Goal: Task Accomplishment & Management: Manage account settings

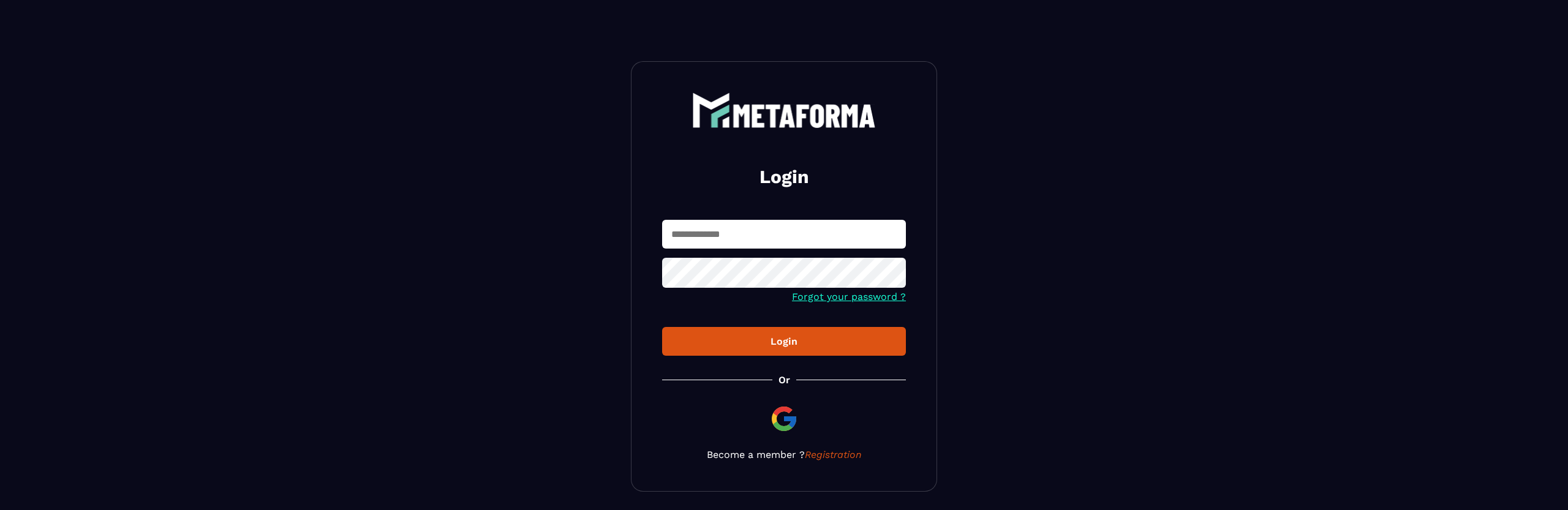
click at [723, 205] on div "Login Forgot your password ? Login Or Become a member ? Registration" at bounding box center [784, 276] width 306 height 430
click at [724, 241] on input "text" at bounding box center [784, 234] width 244 height 29
type input "**********"
drag, startPoint x: 789, startPoint y: 326, endPoint x: 787, endPoint y: 343, distance: 17.1
click at [790, 334] on form "**********" at bounding box center [784, 287] width 244 height 136
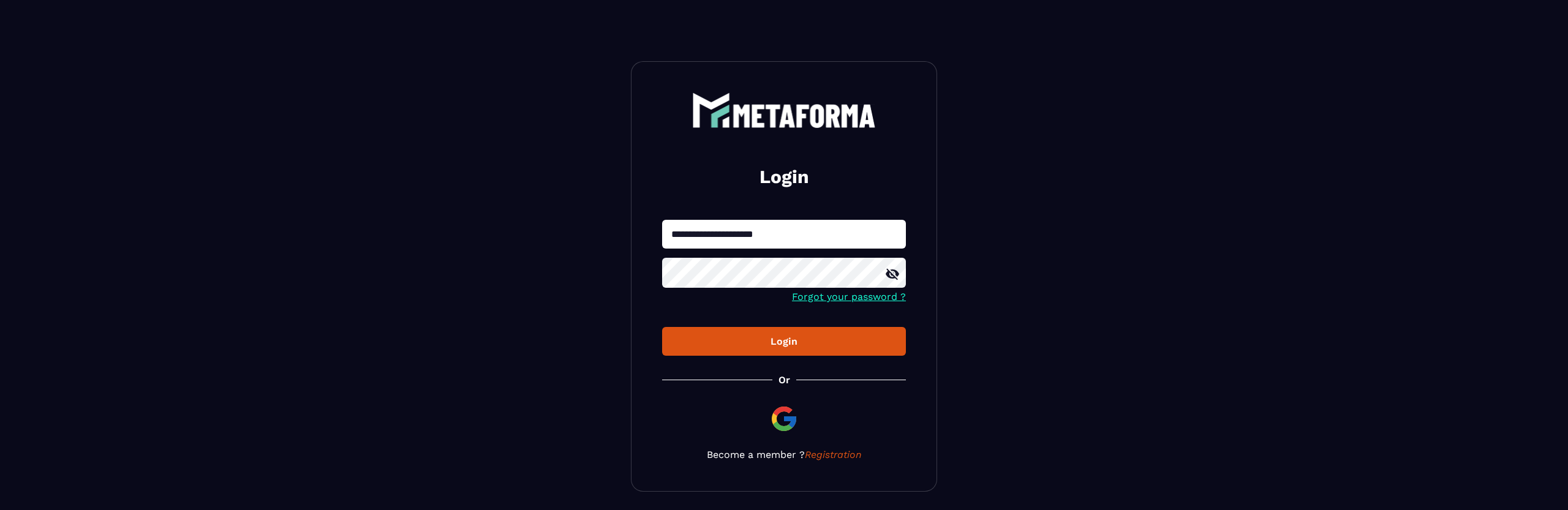
click at [787, 343] on div "Login" at bounding box center [784, 342] width 224 height 12
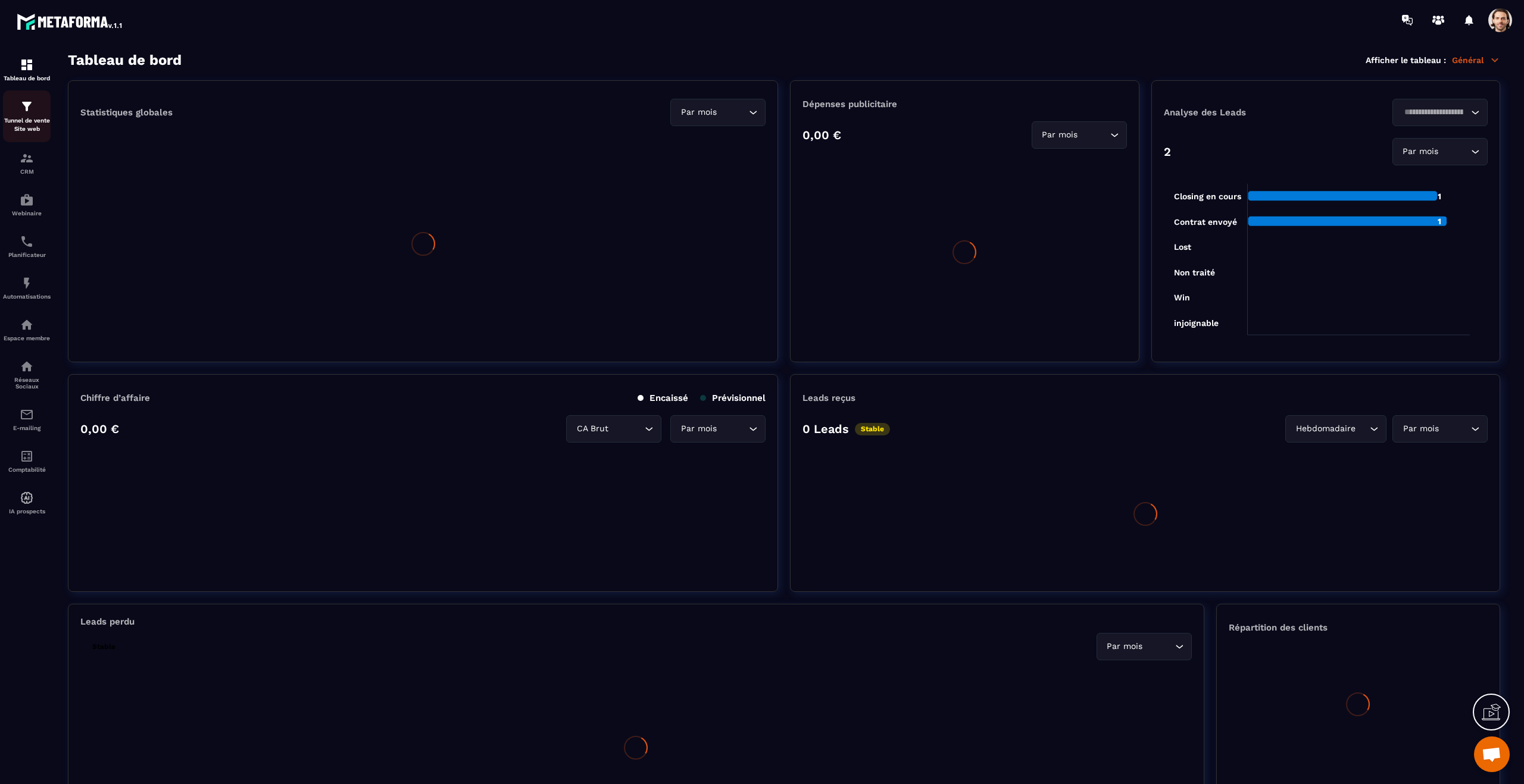
click at [28, 122] on p "Tunnel de vente Site web" at bounding box center [27, 125] width 48 height 17
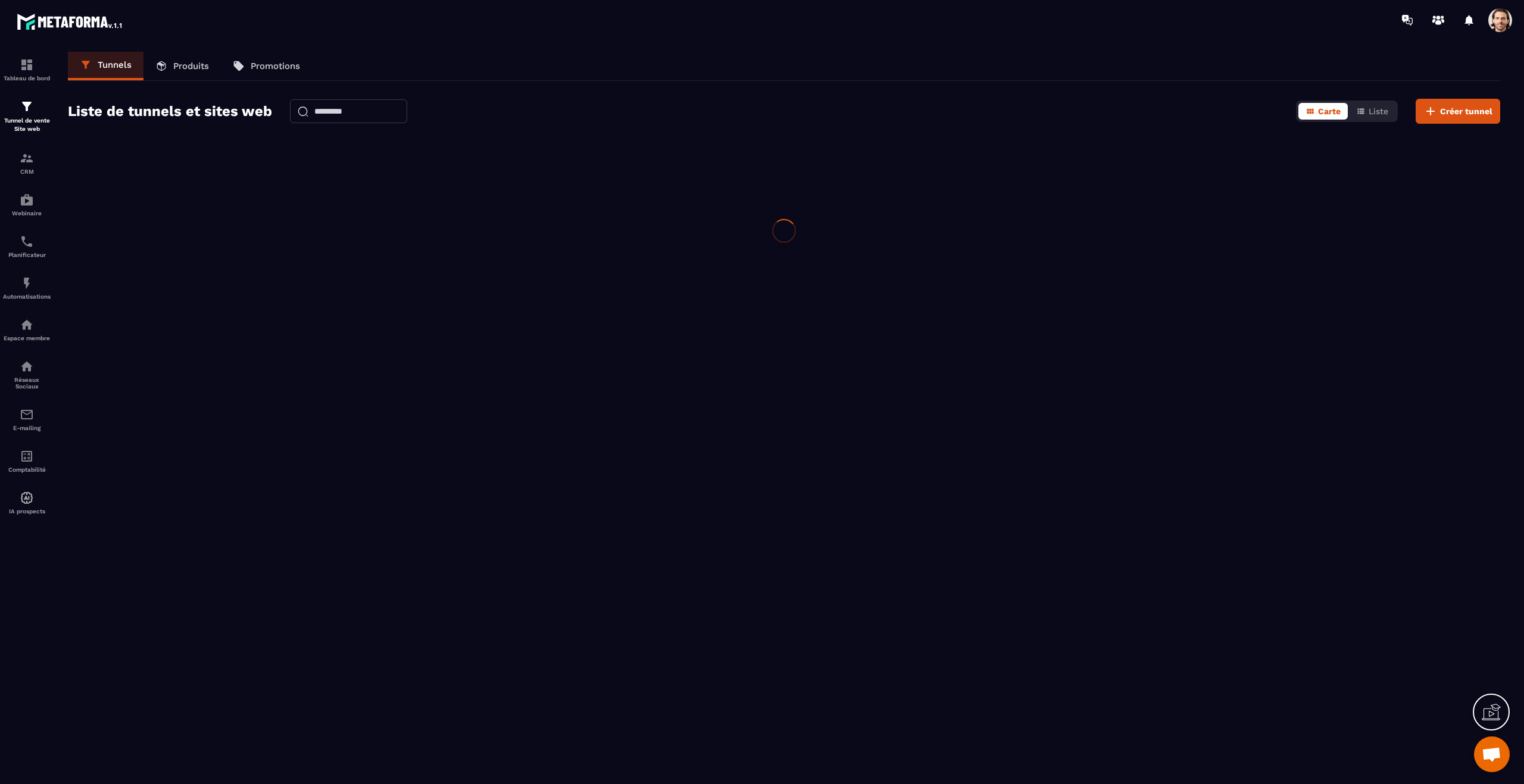
click at [1494, 14] on span at bounding box center [1500, 20] width 24 height 24
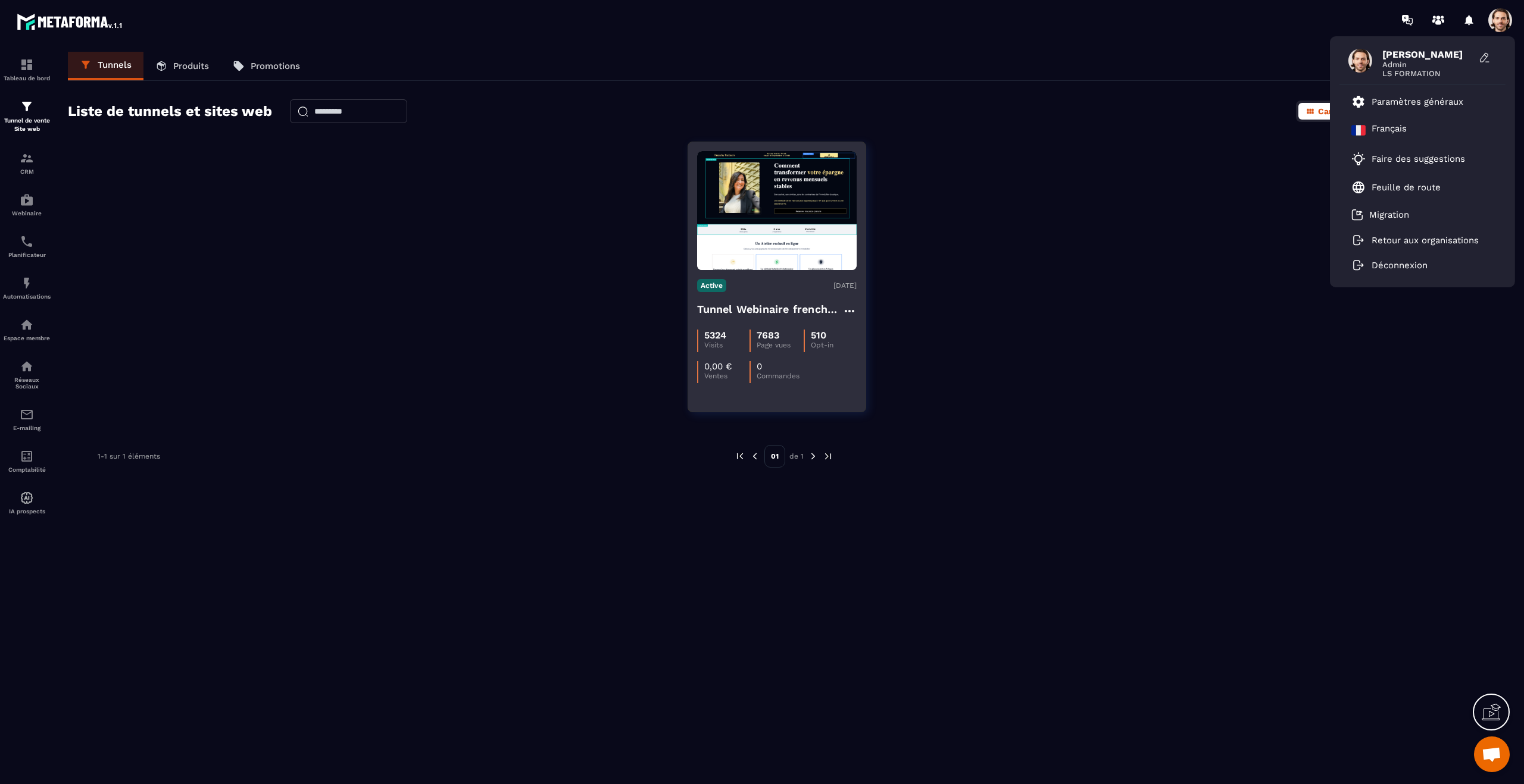
click at [785, 311] on h4 "Tunnel Webinaire frenchy partners" at bounding box center [769, 310] width 145 height 17
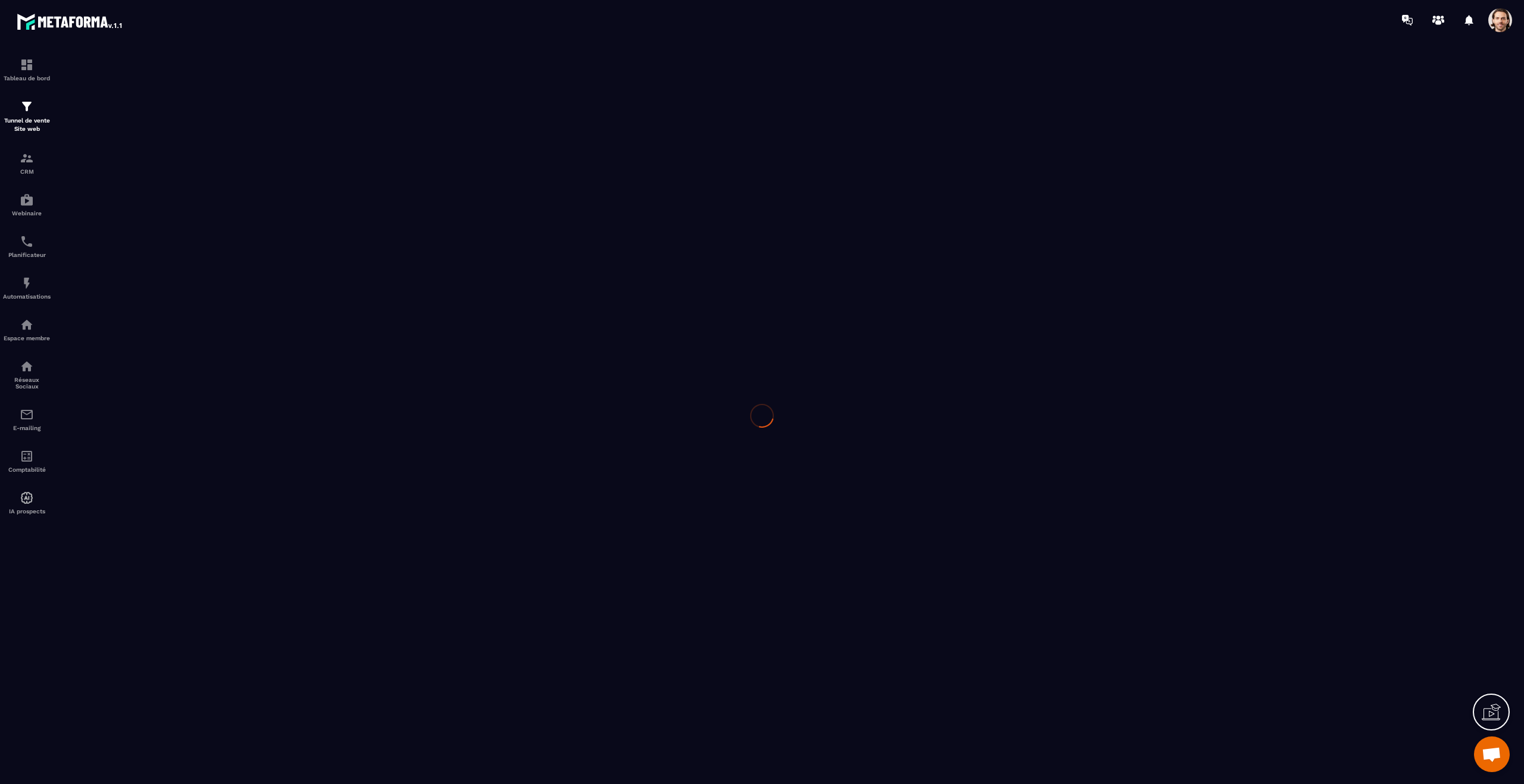
click at [24, 169] on div at bounding box center [762, 416] width 1524 height 752
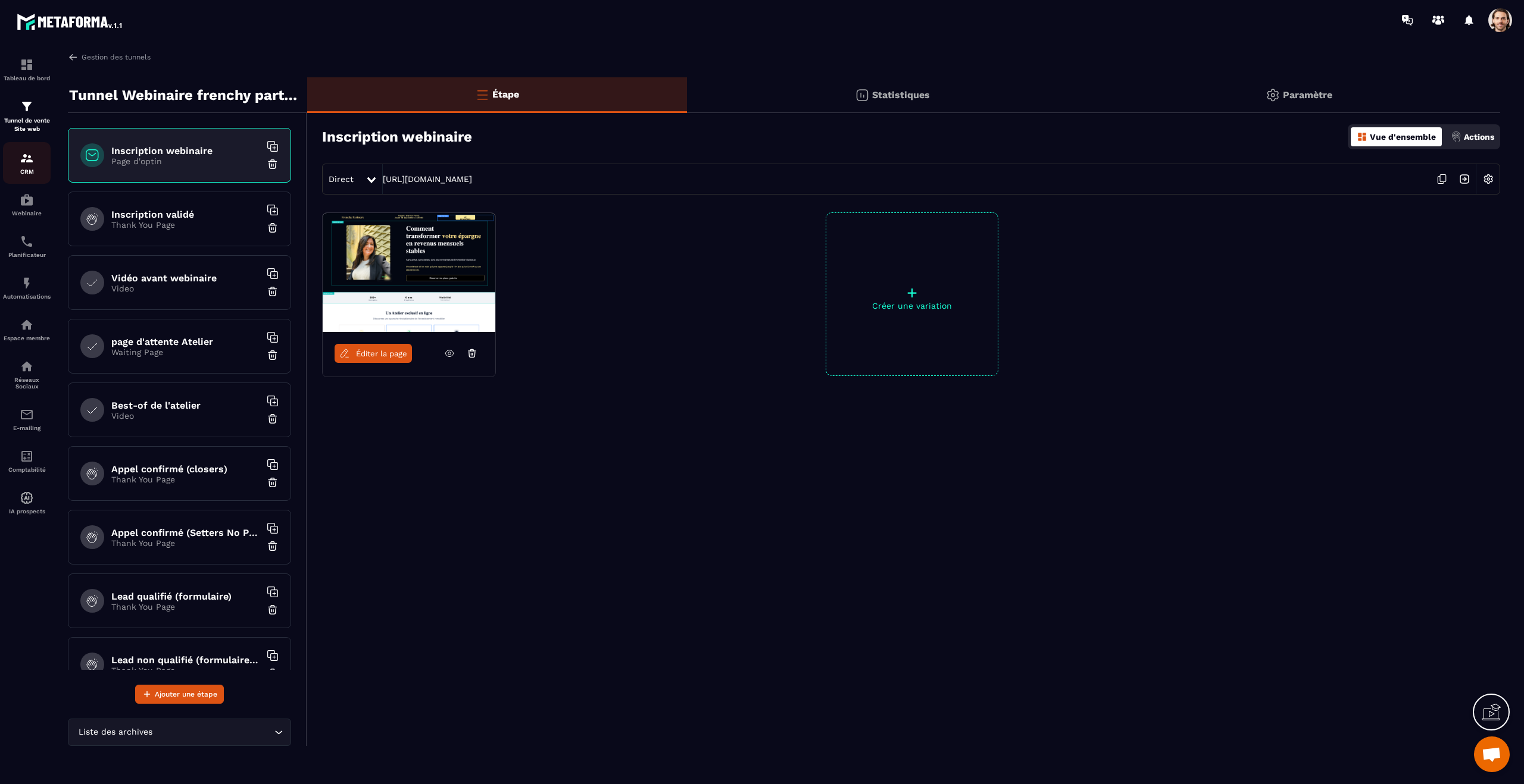
click at [29, 161] on img at bounding box center [27, 158] width 14 height 14
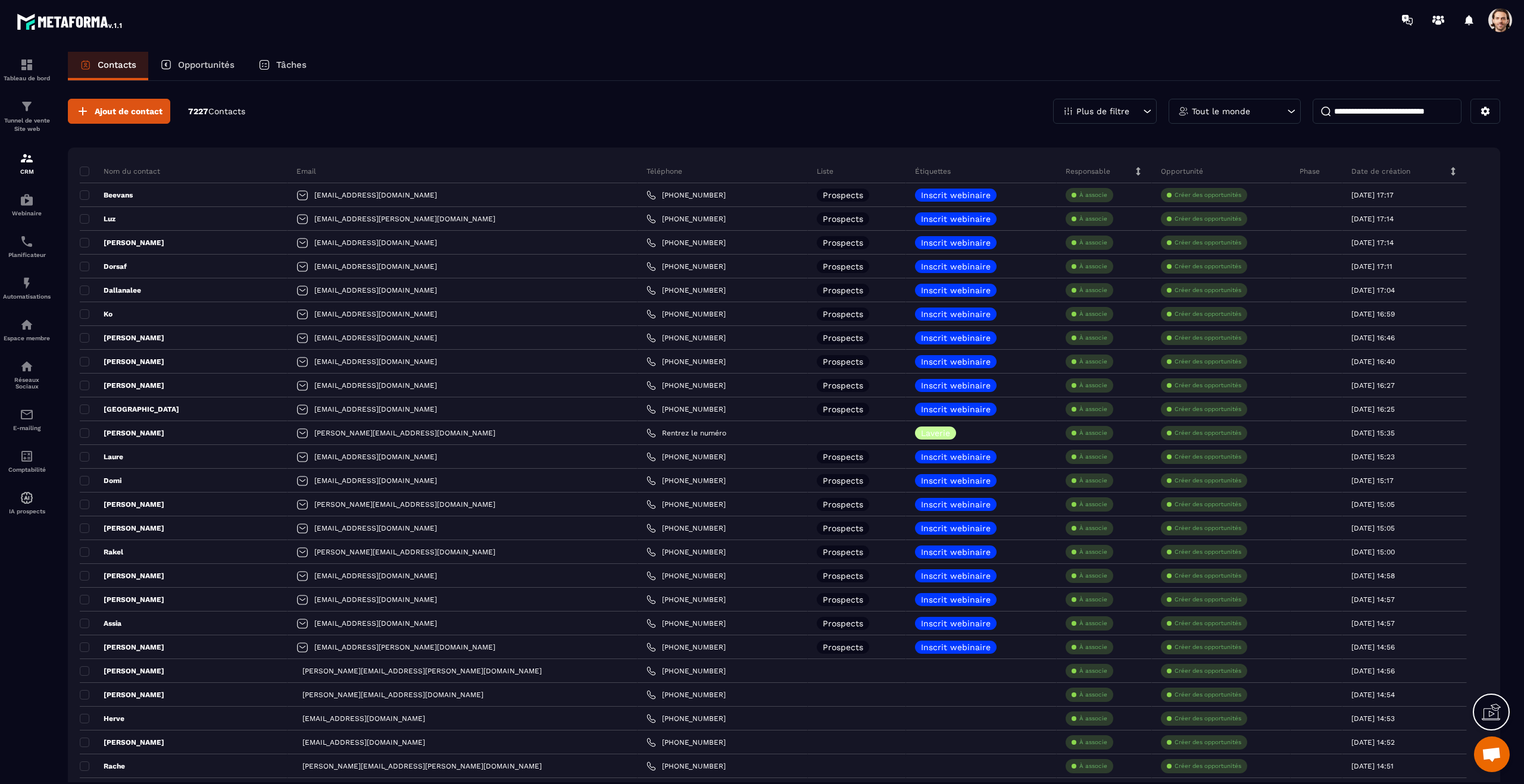
click at [1375, 119] on input at bounding box center [1386, 111] width 149 height 25
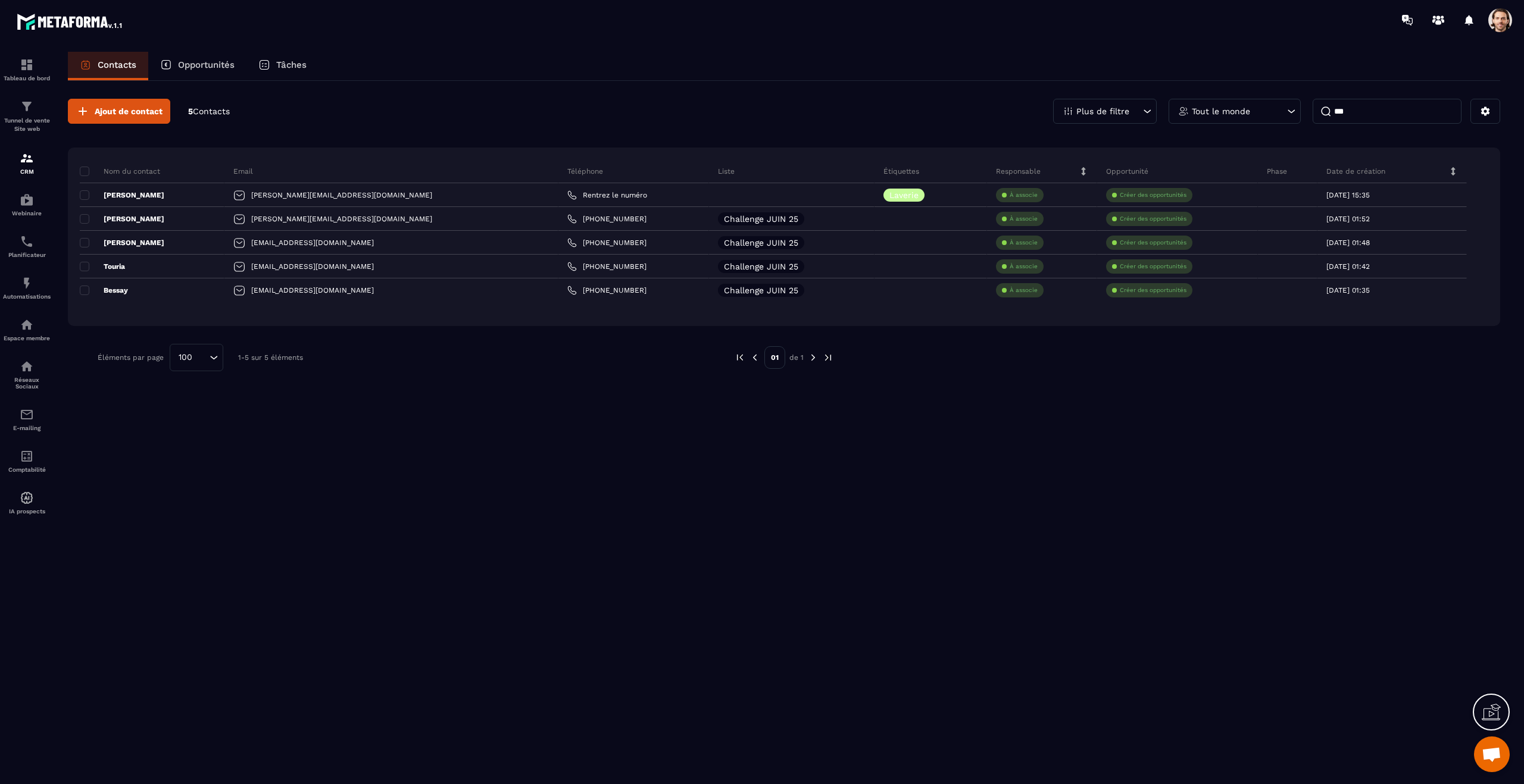
type input "***"
click at [1136, 111] on div "Plus de filtre" at bounding box center [1104, 111] width 104 height 25
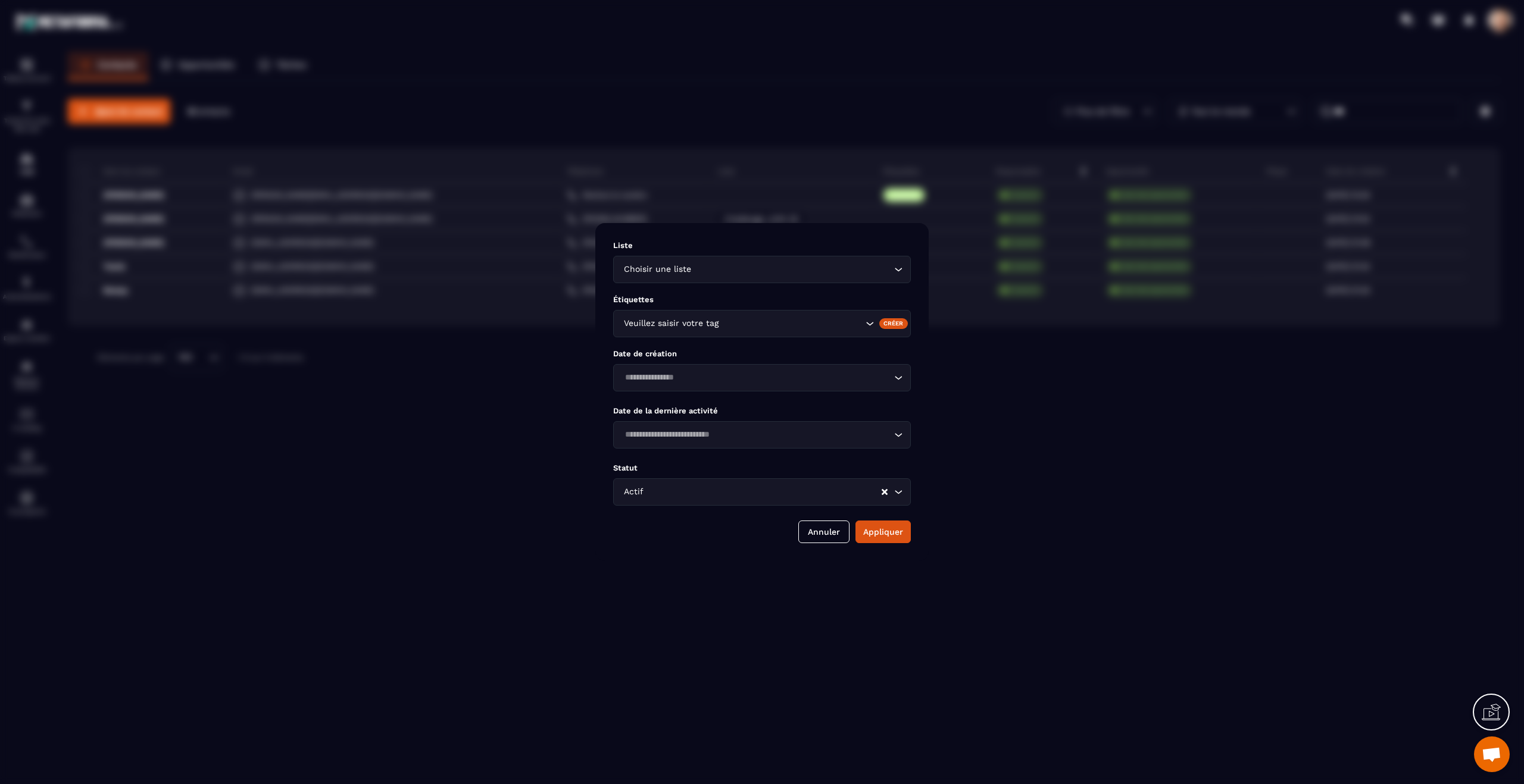
click at [748, 320] on input "Search for option" at bounding box center [791, 324] width 142 height 13
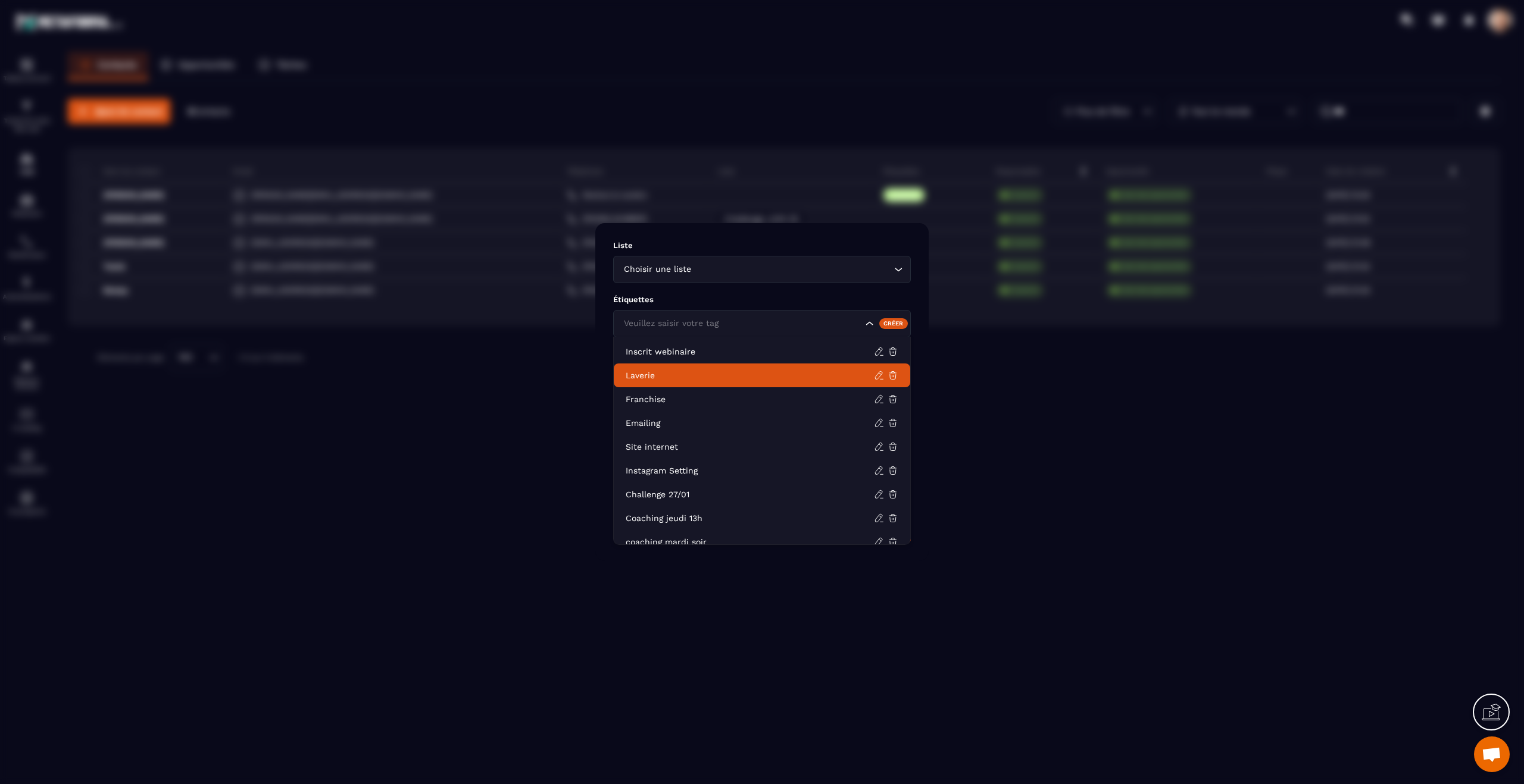
click at [685, 376] on p "Laverie" at bounding box center [750, 375] width 248 height 12
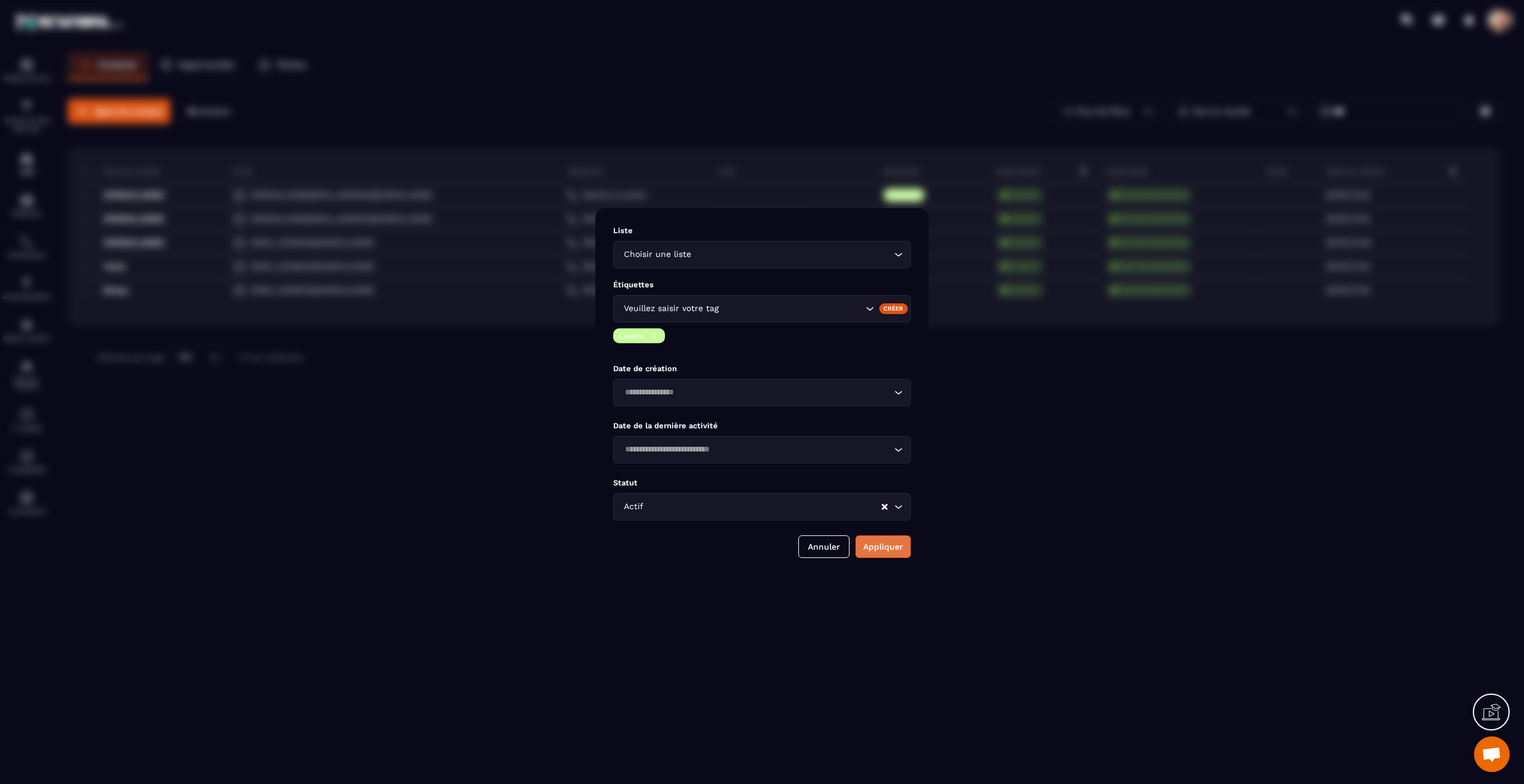
click at [887, 495] on button "Appliquer" at bounding box center [883, 547] width 55 height 23
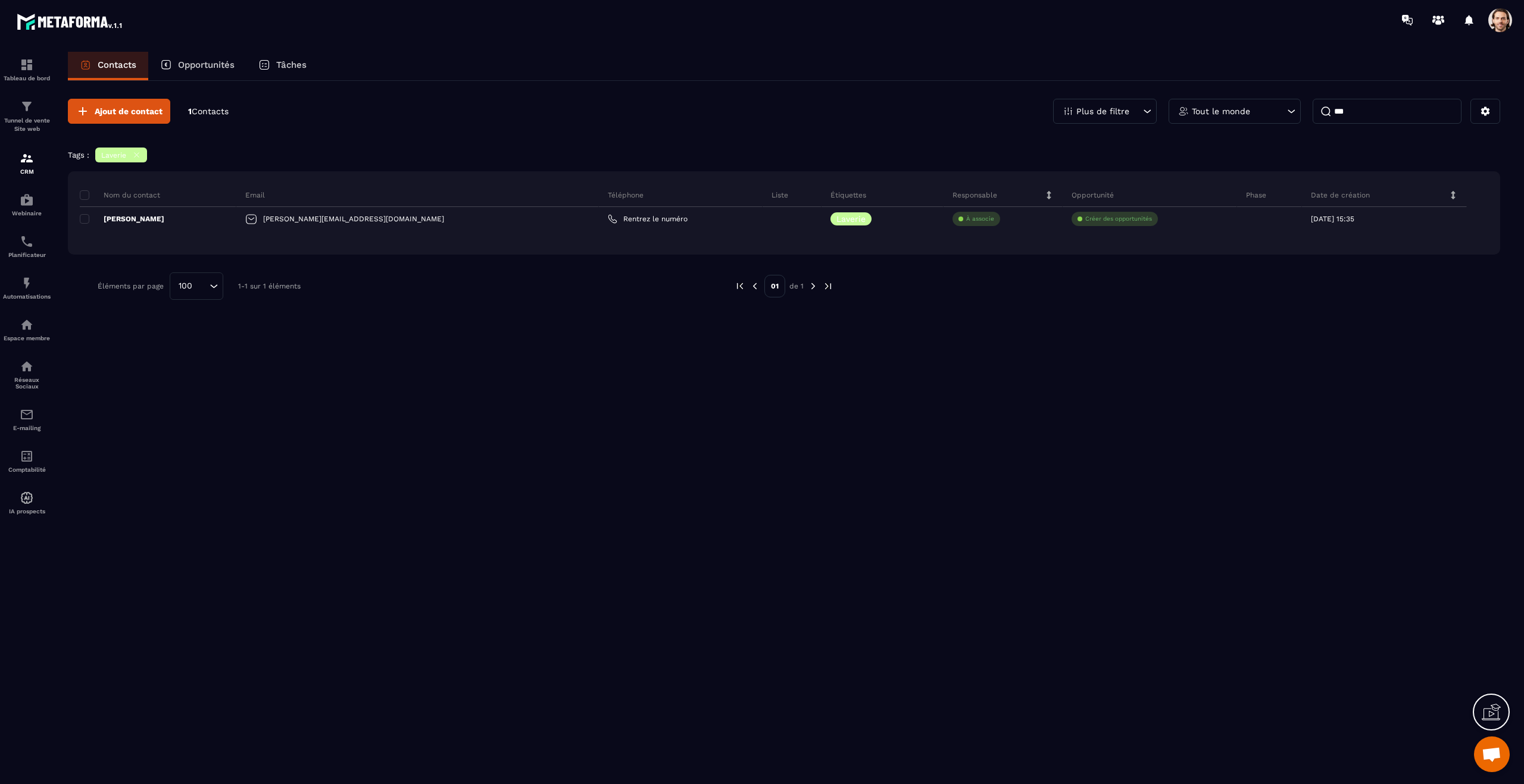
click at [1377, 113] on input "***" at bounding box center [1386, 111] width 149 height 25
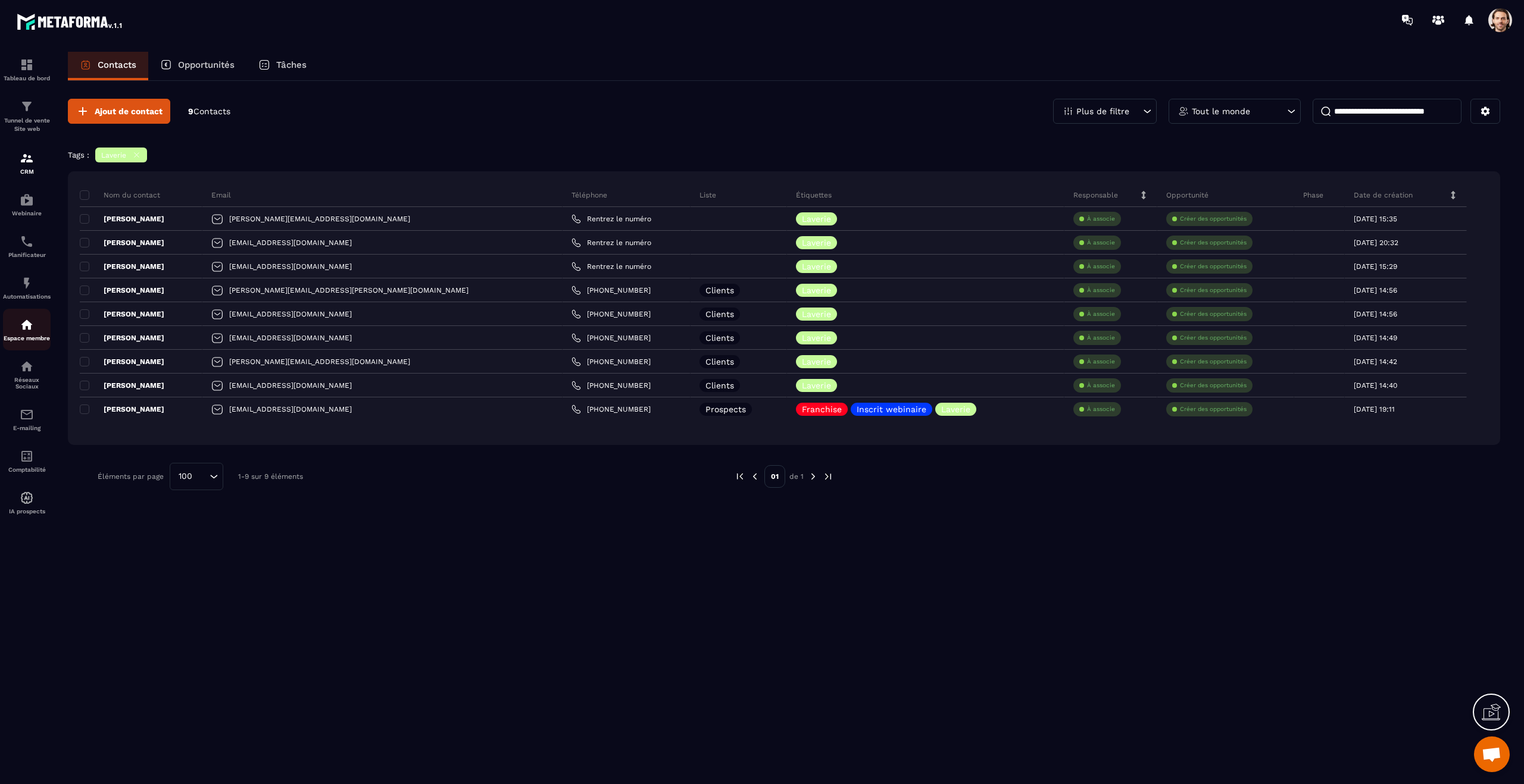
click at [28, 331] on img at bounding box center [27, 325] width 14 height 14
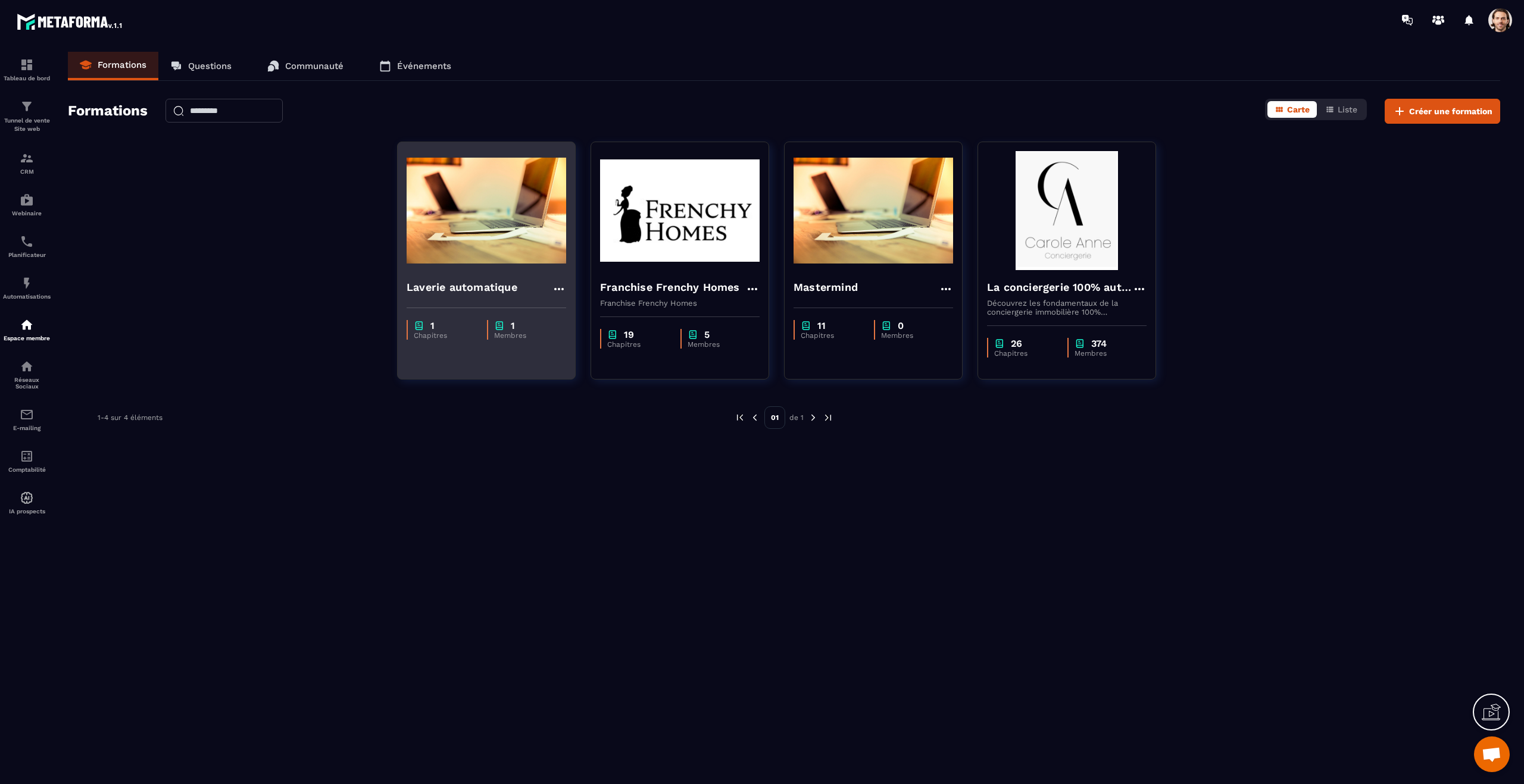
click at [503, 288] on h4 "Laverie automatique" at bounding box center [461, 288] width 111 height 17
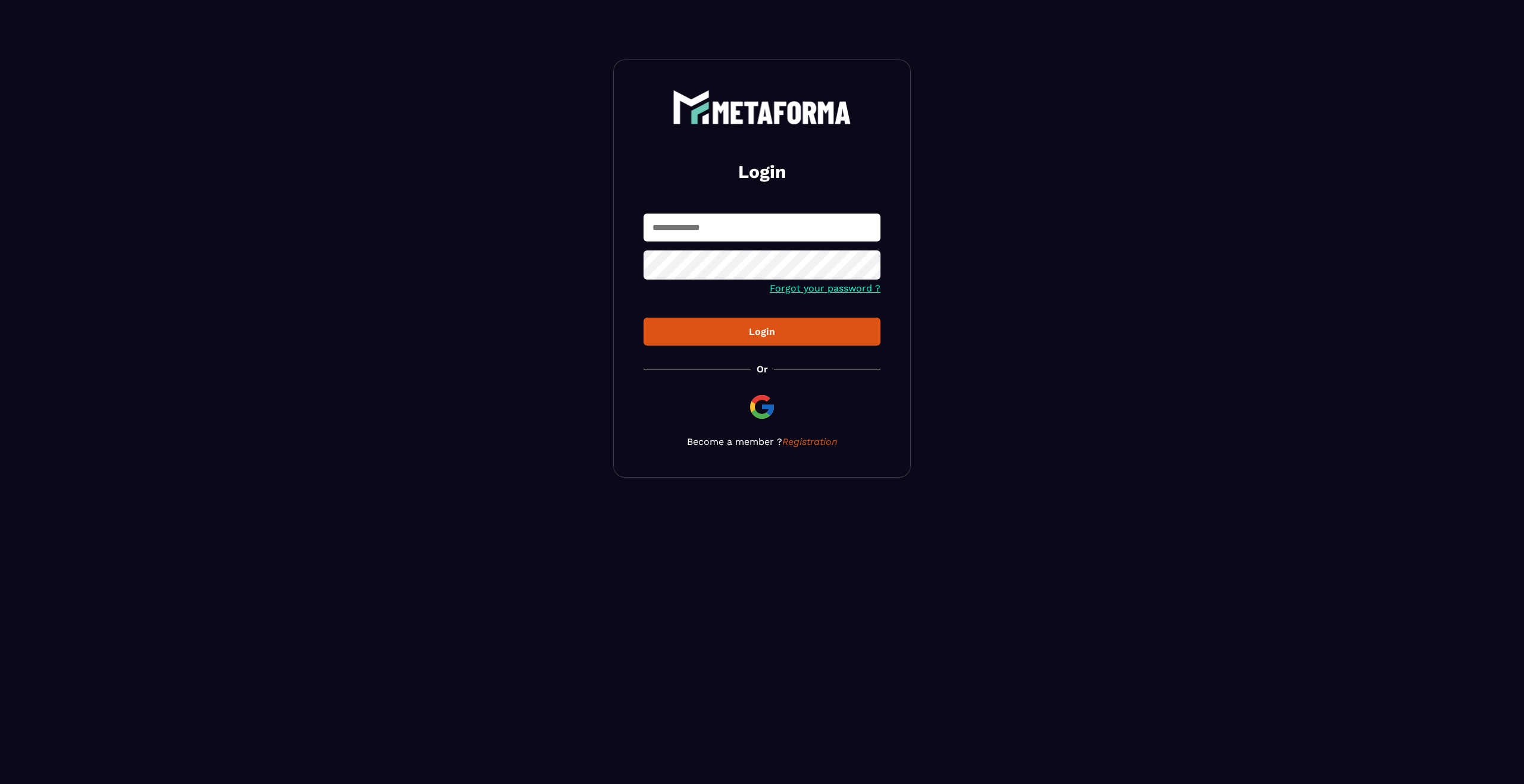
click at [712, 211] on div "Login Forgot your password ? Login Or Become a member ? Registration" at bounding box center [762, 268] width 298 height 418
click at [709, 233] on input "text" at bounding box center [762, 228] width 237 height 28
